Goal: Information Seeking & Learning: Learn about a topic

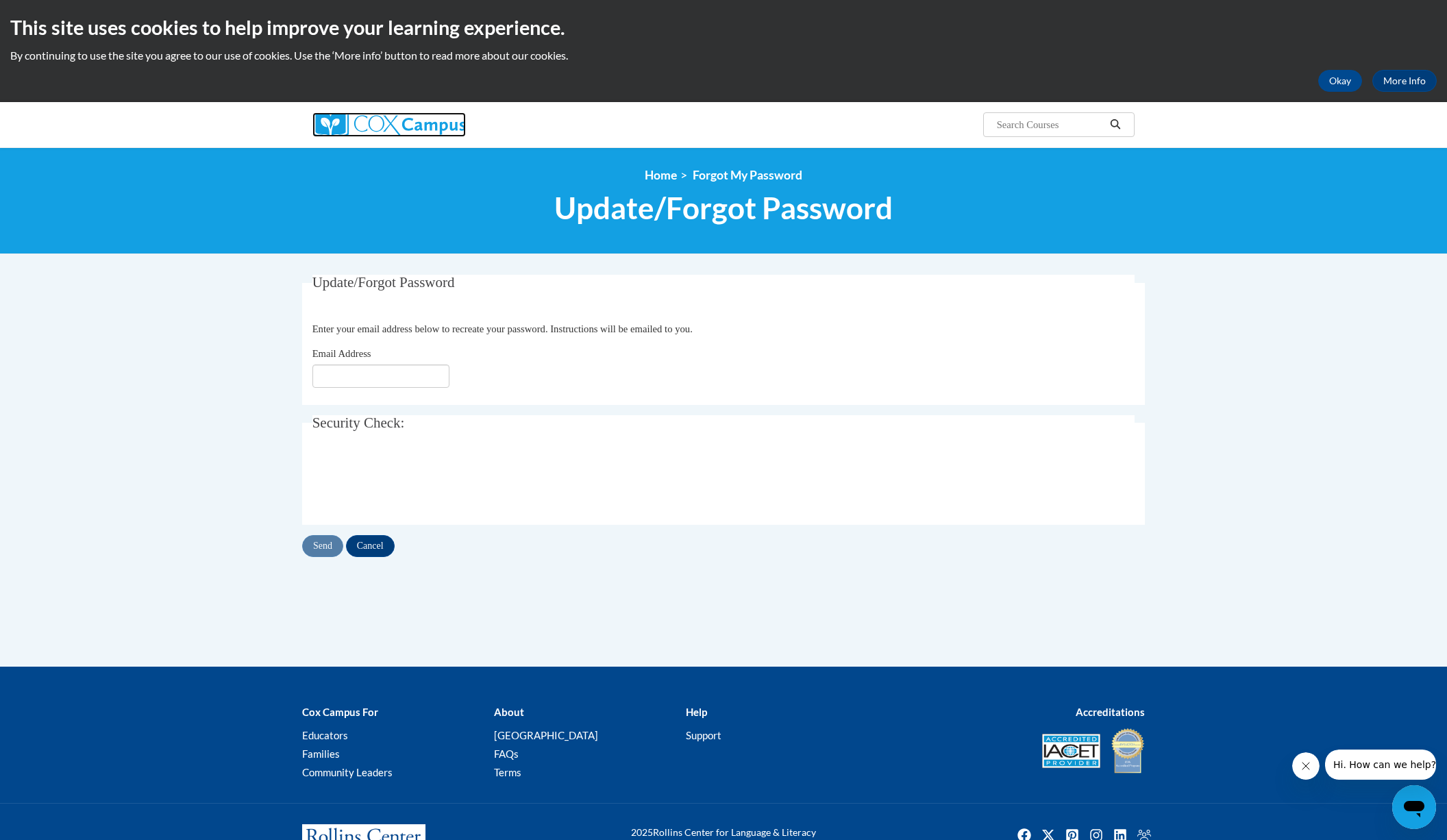
click at [422, 125] on img at bounding box center [389, 125] width 153 height 25
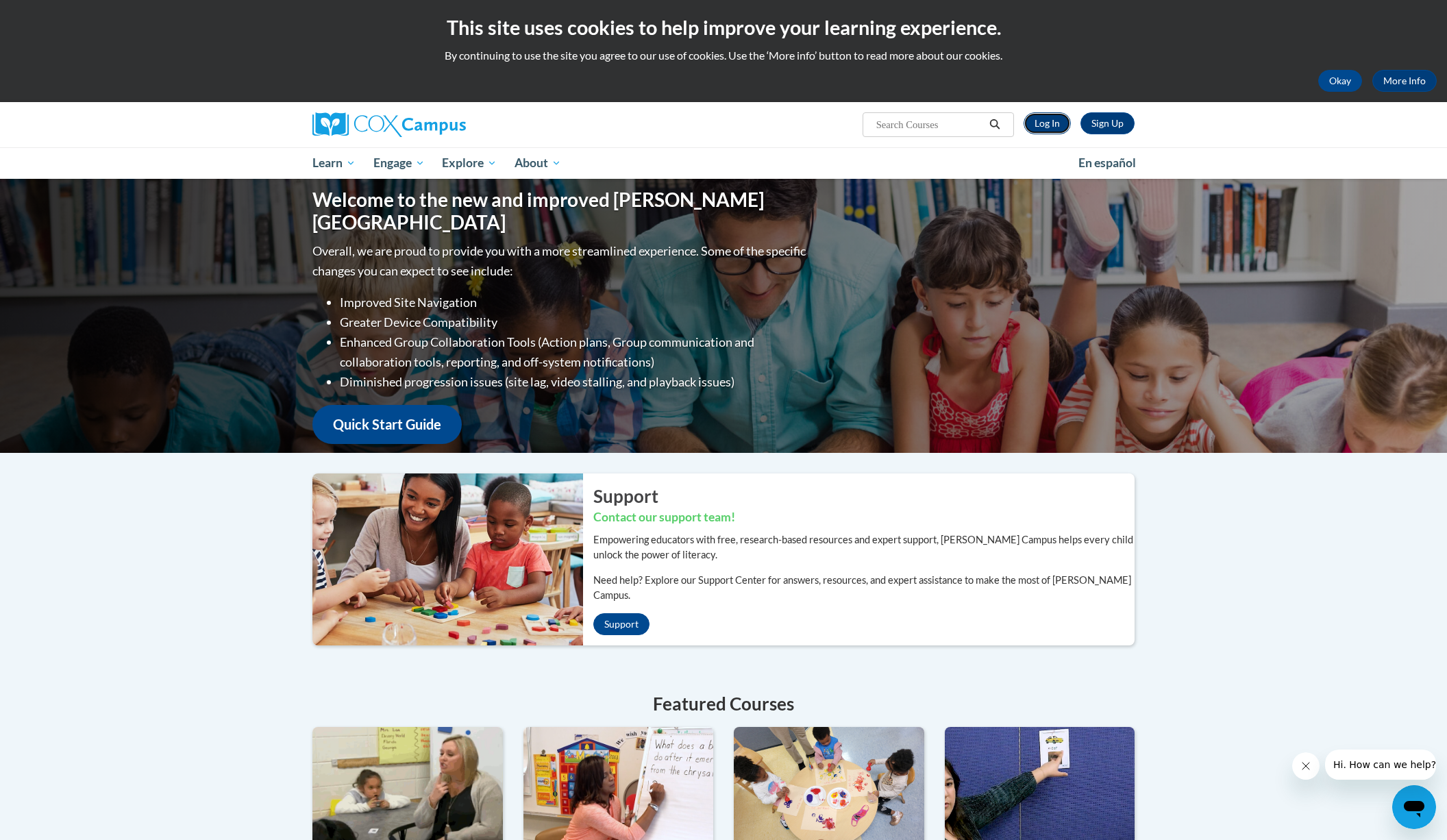
click at [1045, 121] on link "Log In" at bounding box center [1047, 123] width 47 height 22
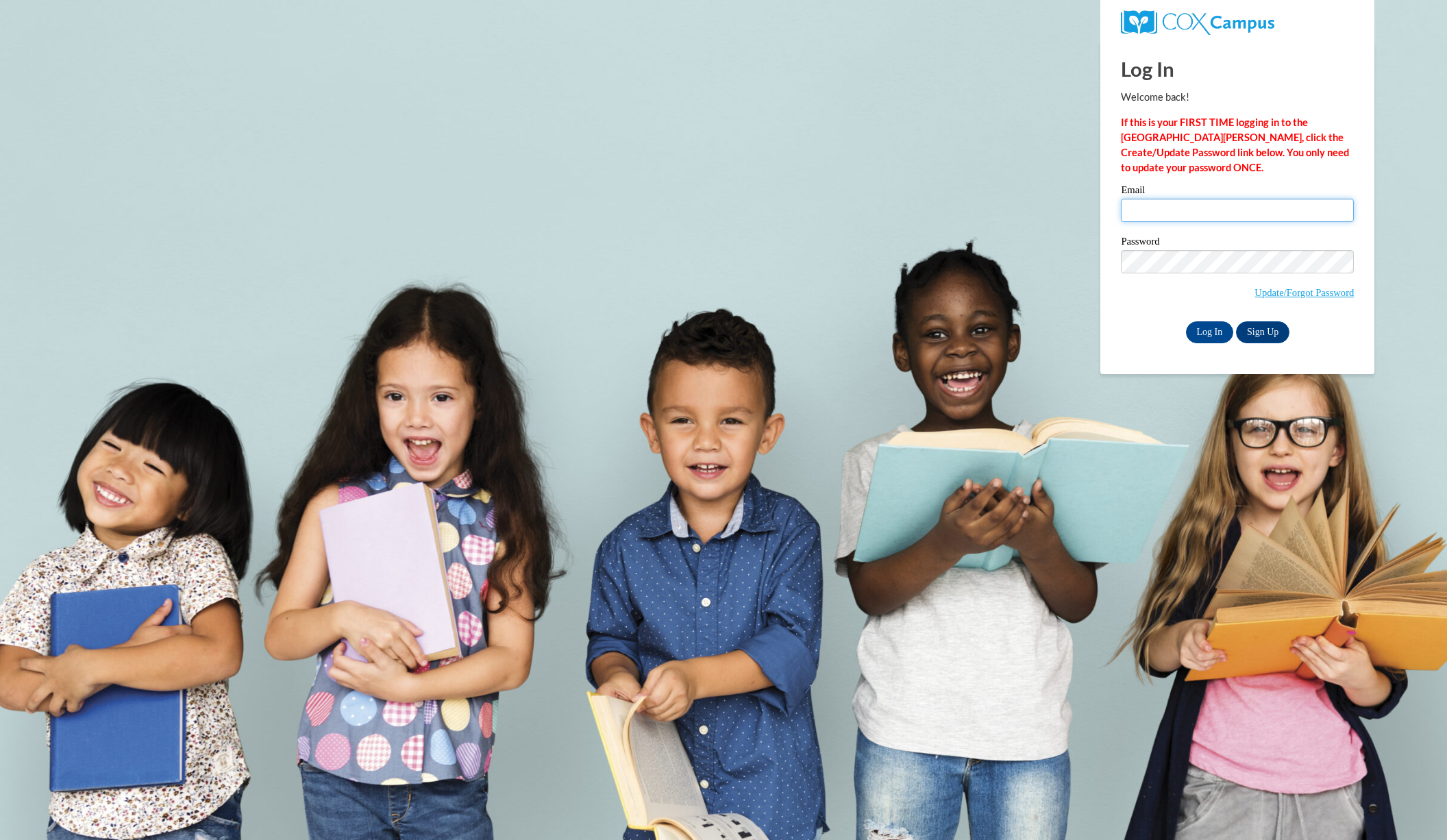
click at [1199, 209] on input "Email" at bounding box center [1237, 210] width 233 height 24
type input "dcapobianco@westfordk12.us"
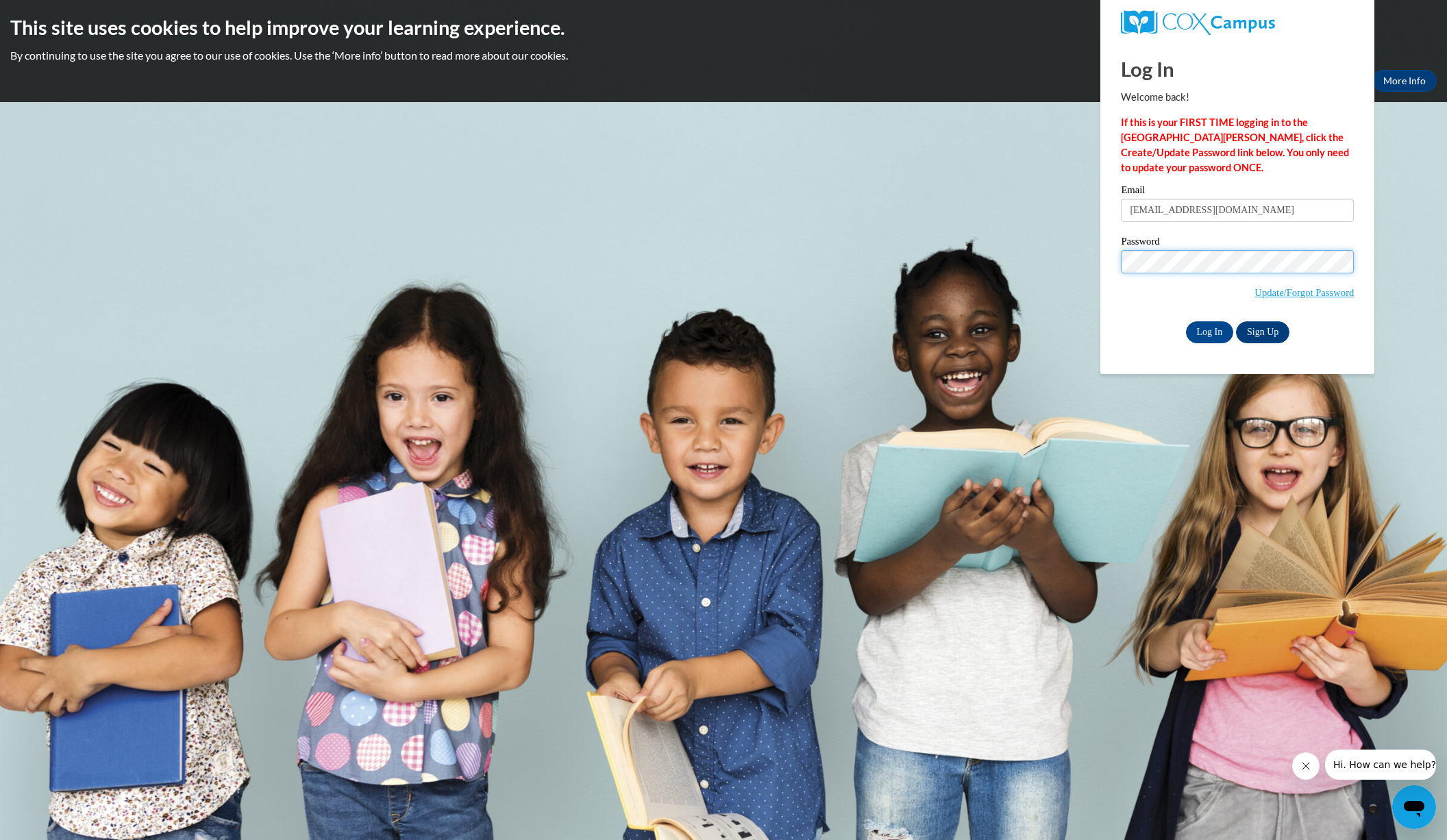
click at [1186, 321] on input "Log In" at bounding box center [1209, 331] width 48 height 22
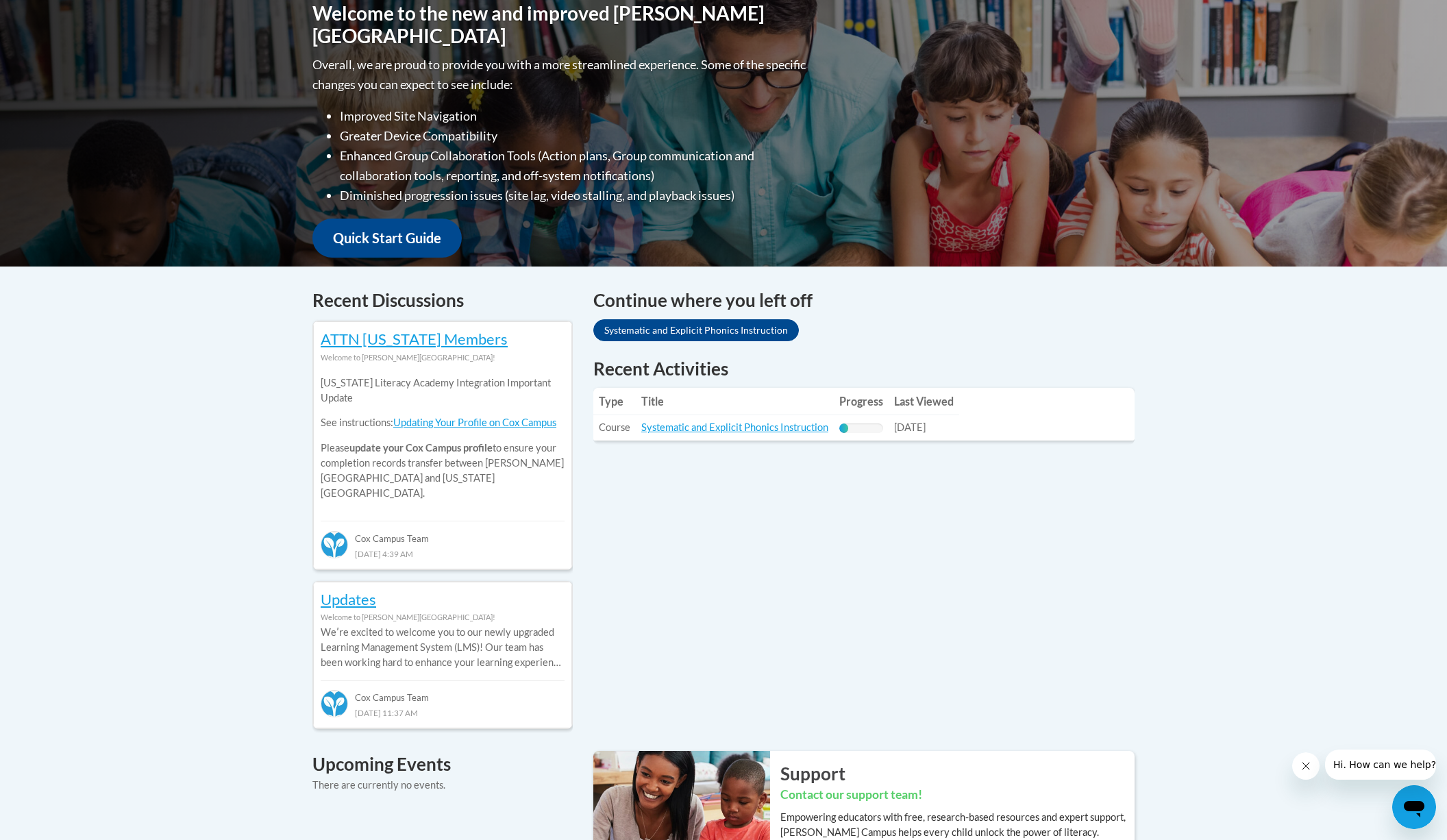
scroll to position [333, 0]
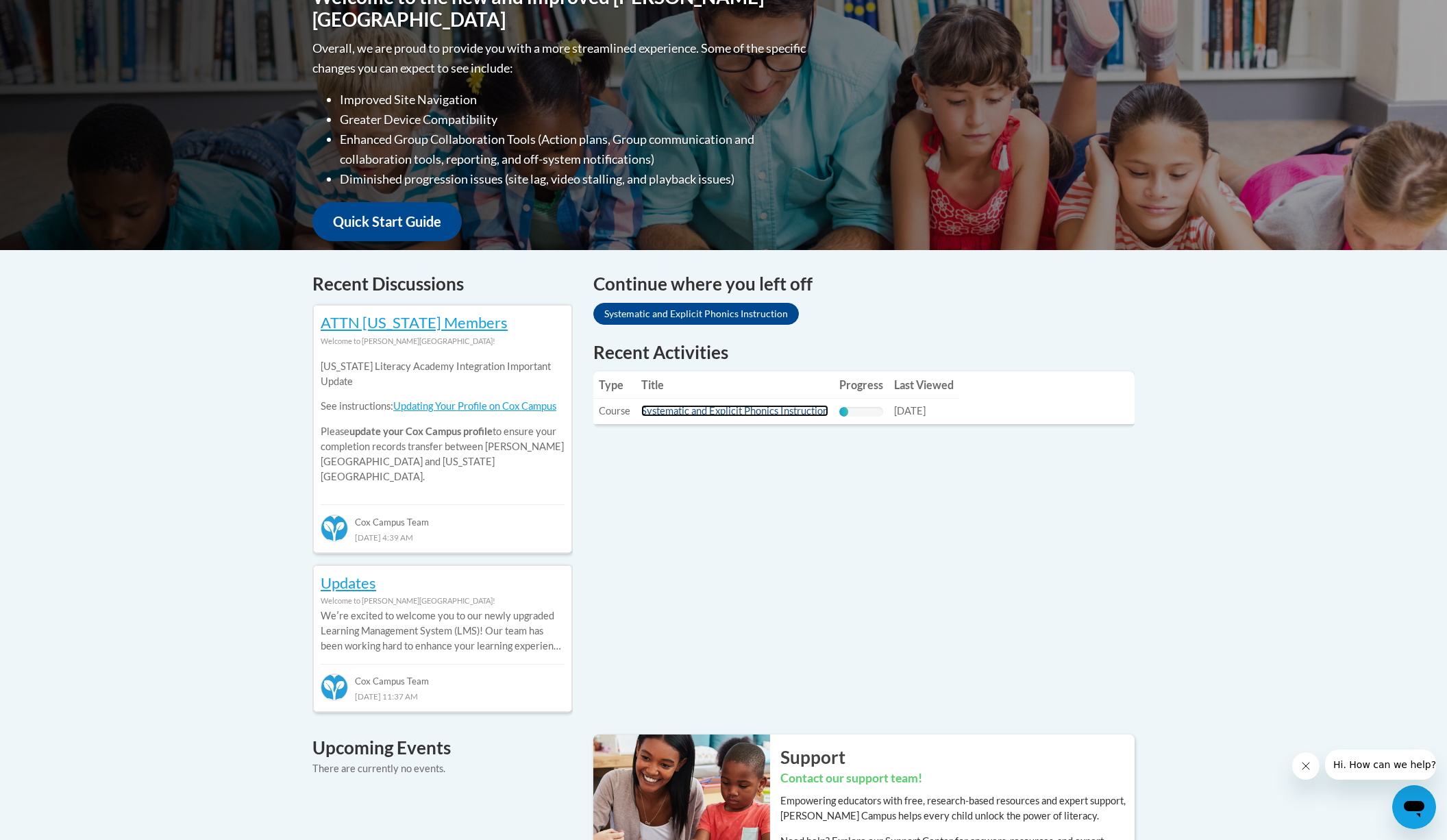
click at [751, 410] on link "Systematic and Explicit Phonics Instruction" at bounding box center [734, 411] width 187 height 11
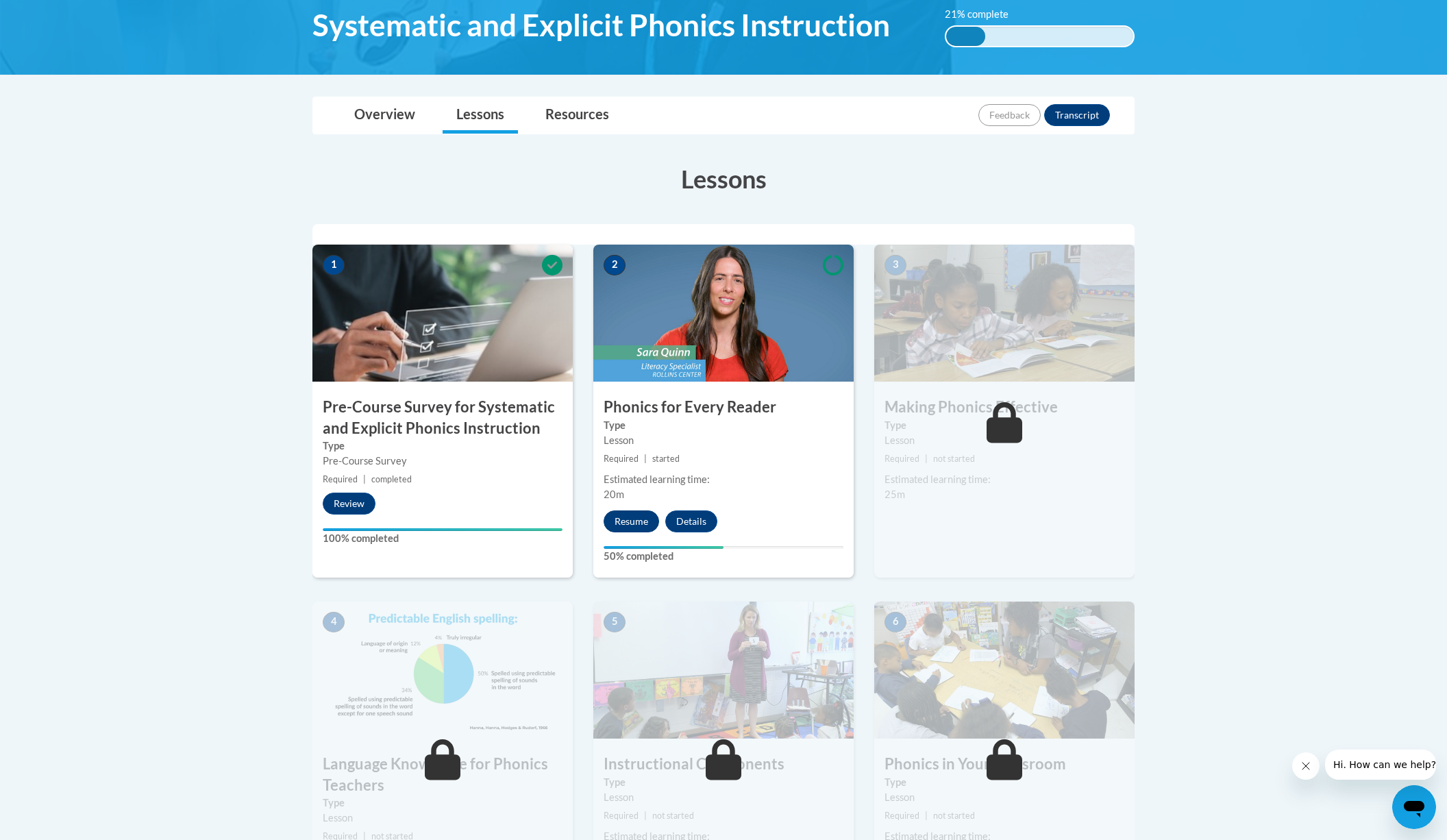
scroll to position [236, 0]
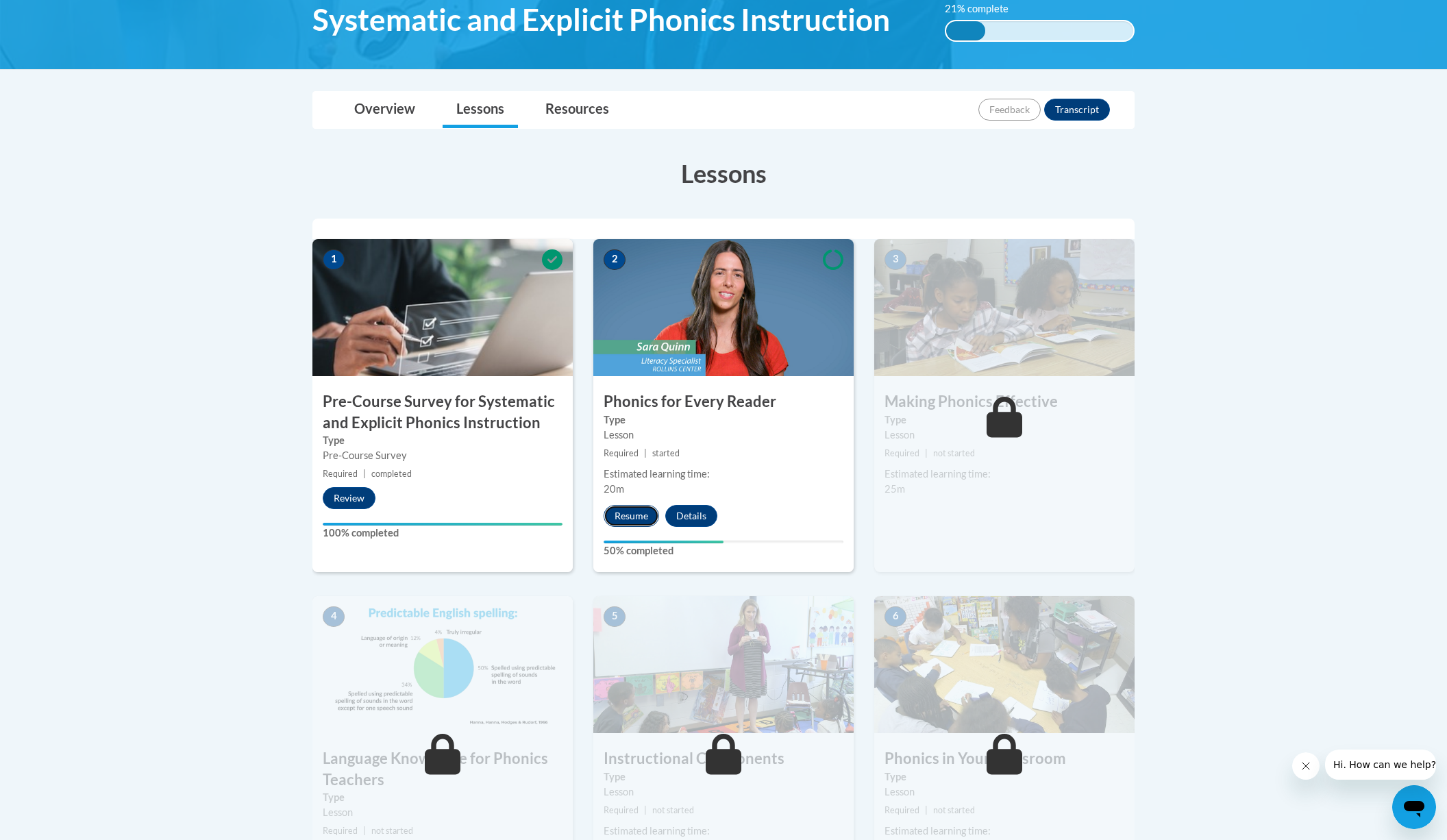
click at [626, 521] on button "Resume" at bounding box center [631, 515] width 56 height 22
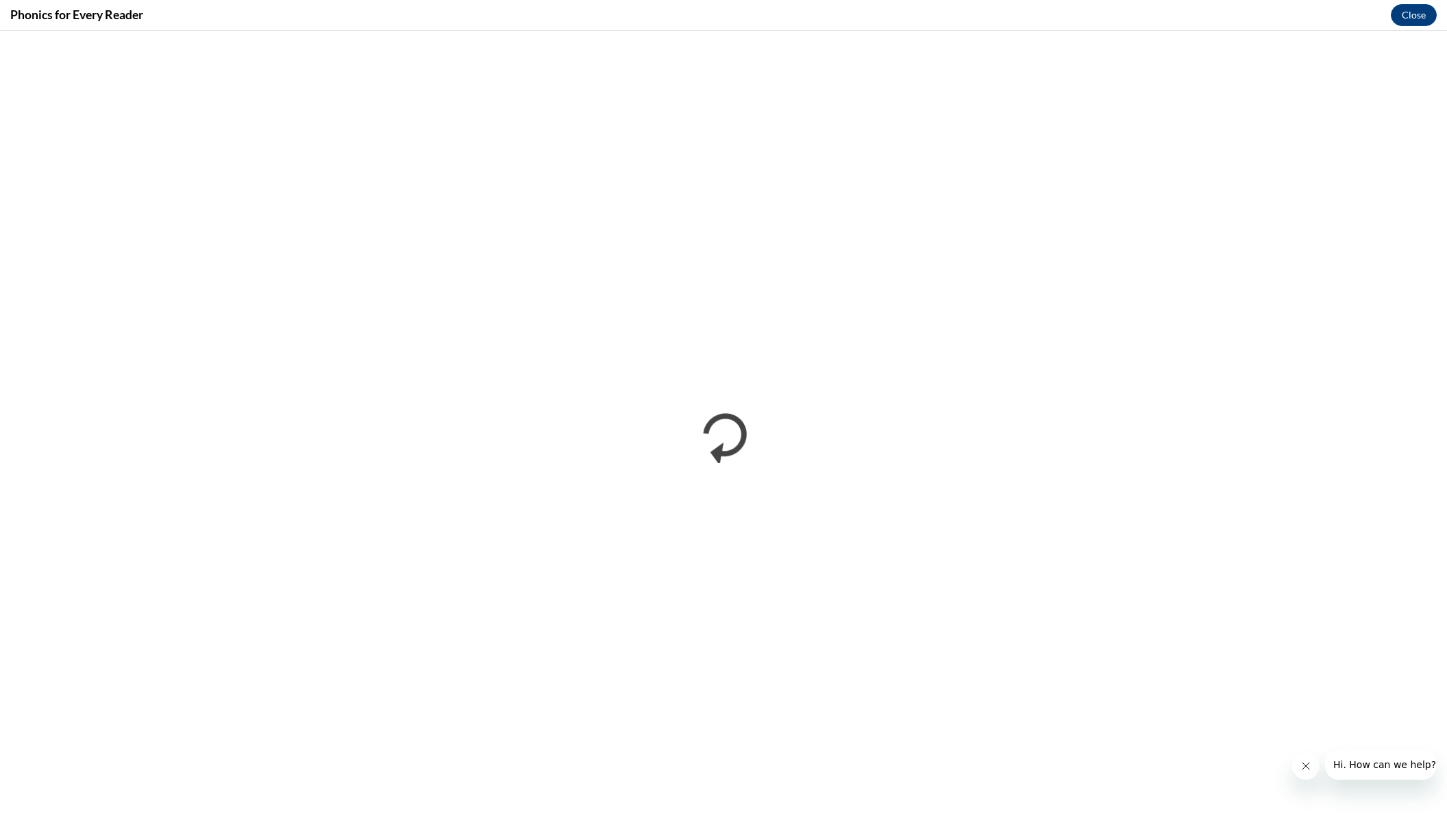
scroll to position [0, 0]
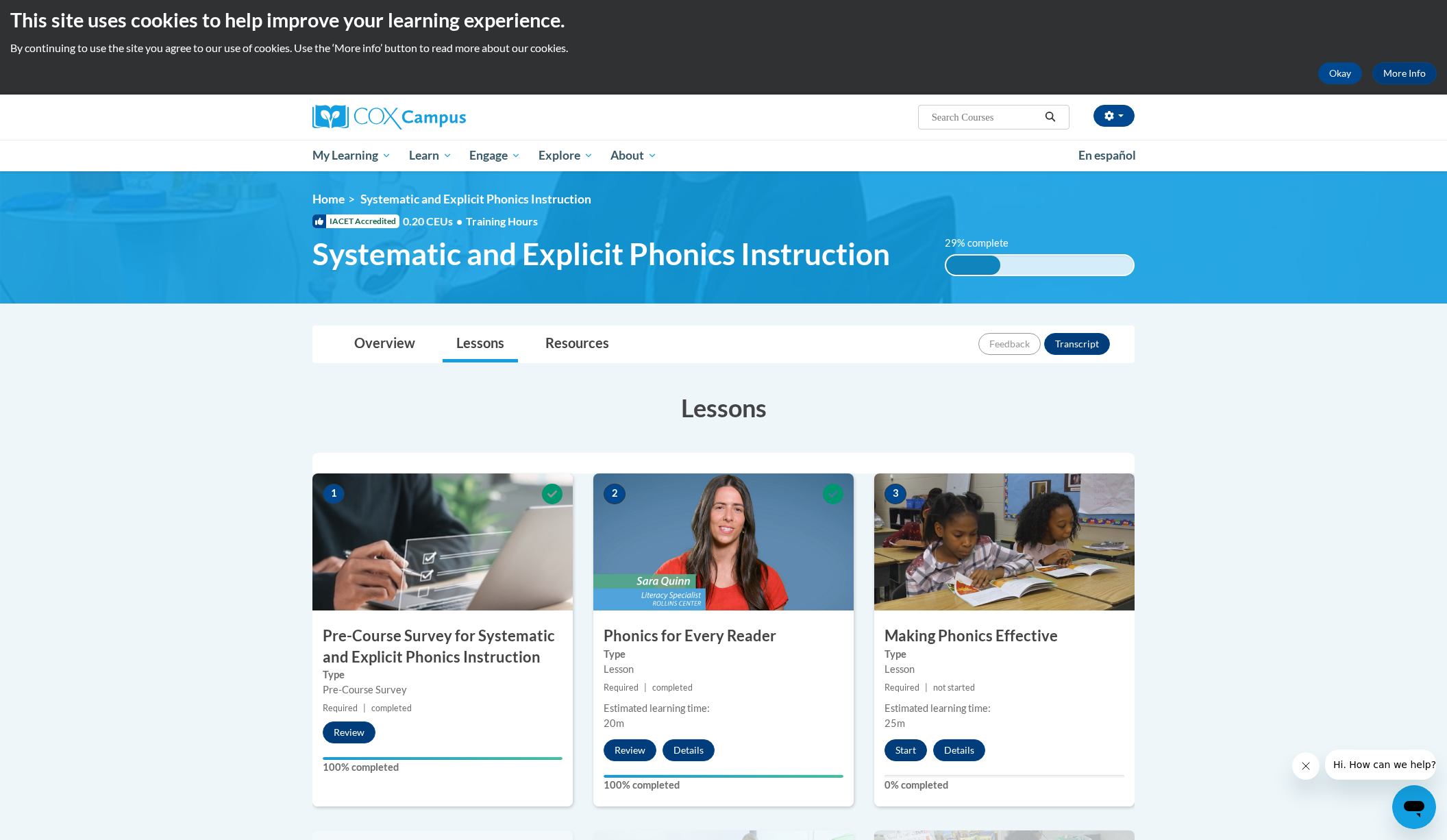
scroll to position [9, 0]
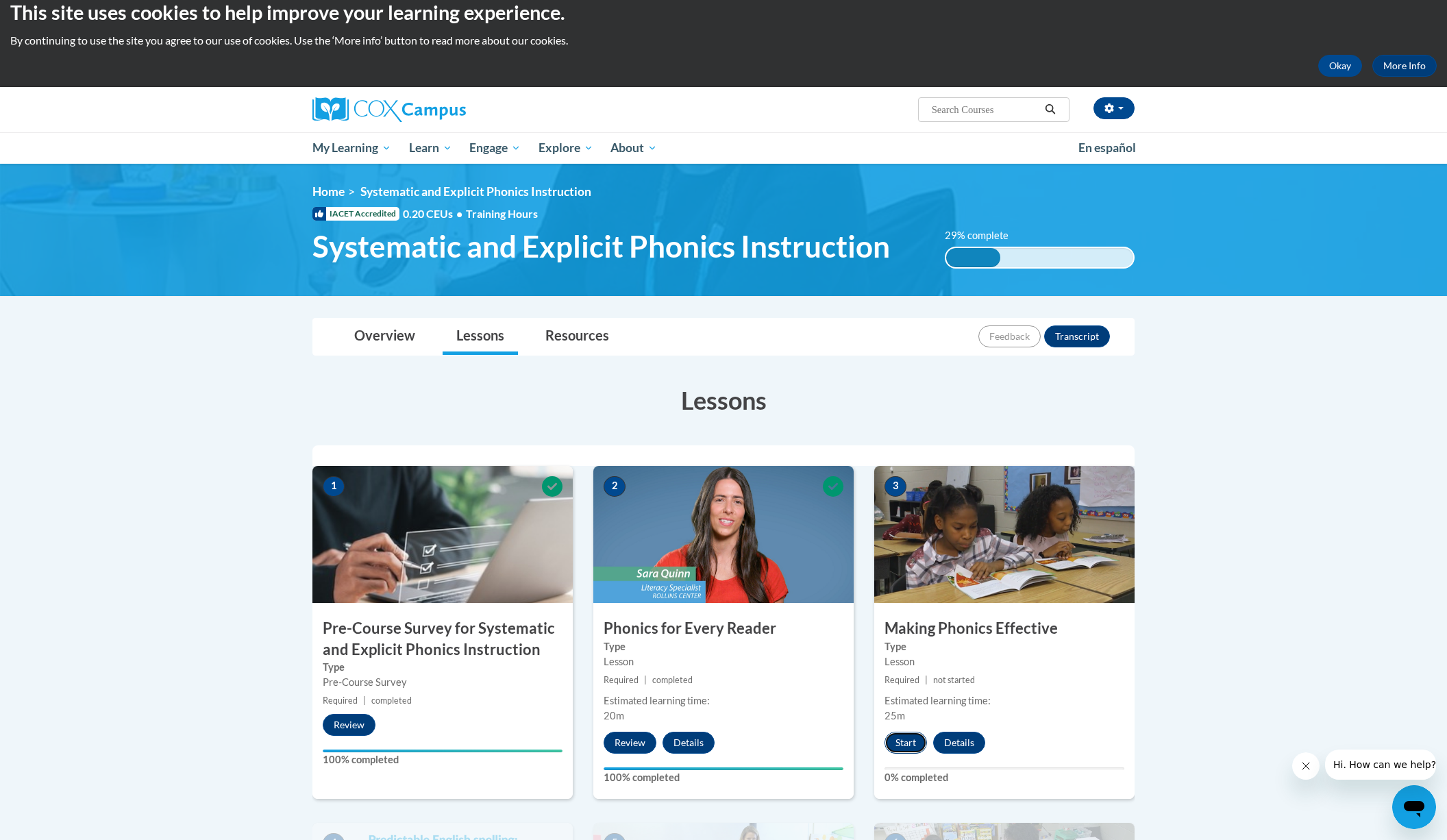
click at [904, 752] on button "Start" at bounding box center [905, 742] width 43 height 22
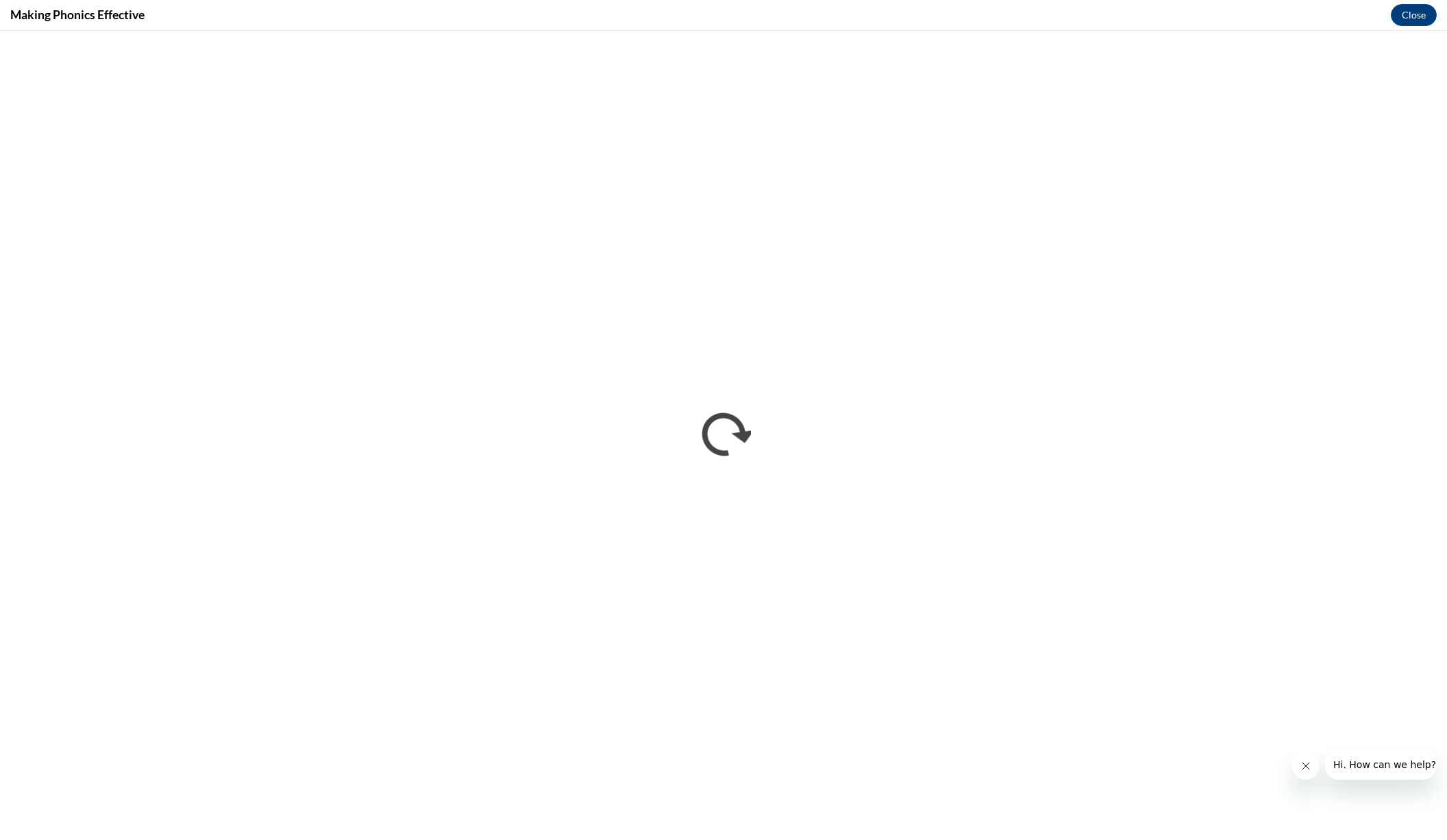
scroll to position [0, 0]
